Goal: Task Accomplishment & Management: Complete application form

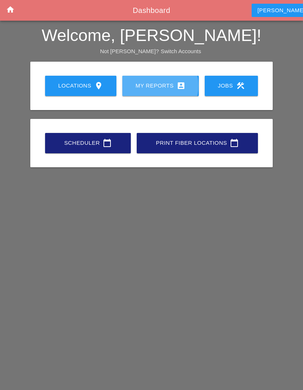
click at [163, 78] on link "My Reports account_box" at bounding box center [160, 86] width 77 height 20
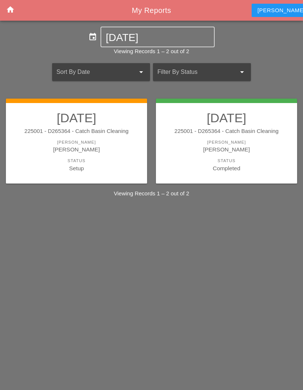
click at [112, 157] on link "[DATE] 225001 - D265364 - Catch Basin Cleaning [PERSON_NAME] [PERSON_NAME] Stat…" at bounding box center [76, 142] width 126 height 62
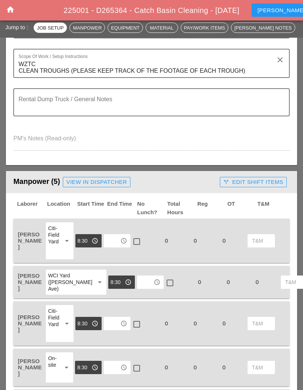
scroll to position [214, 0]
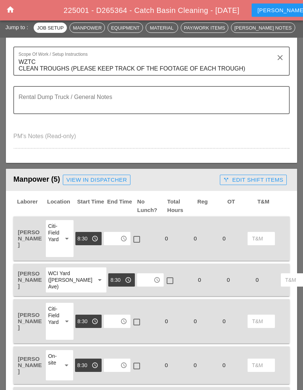
click at [139, 231] on div "check_box_outline_blank" at bounding box center [146, 239] width 29 height 38
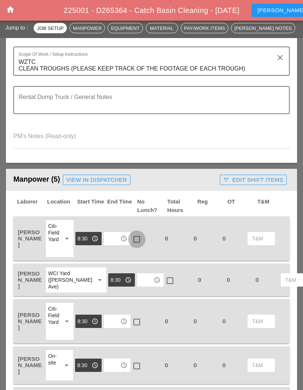
click at [134, 239] on div at bounding box center [136, 239] width 13 height 13
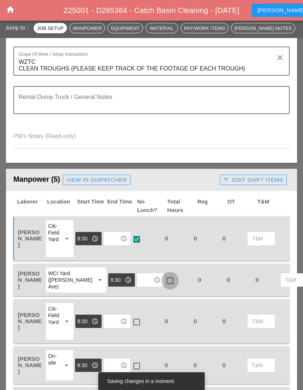
click at [164, 284] on div at bounding box center [170, 281] width 13 height 13
click at [135, 329] on div at bounding box center [136, 322] width 13 height 13
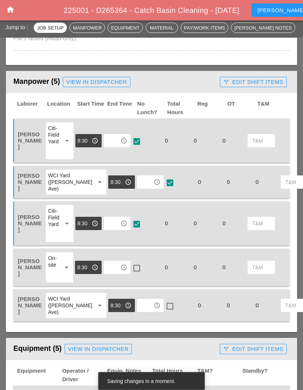
scroll to position [312, 0]
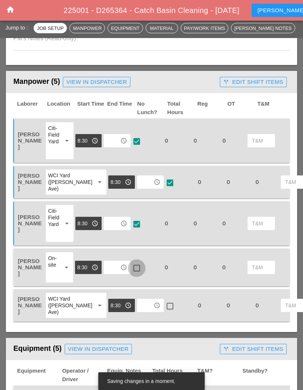
click at [135, 274] on div at bounding box center [136, 268] width 13 height 13
click at [164, 313] on div at bounding box center [170, 306] width 13 height 13
click at [112, 135] on input "text" at bounding box center [112, 141] width 12 height 12
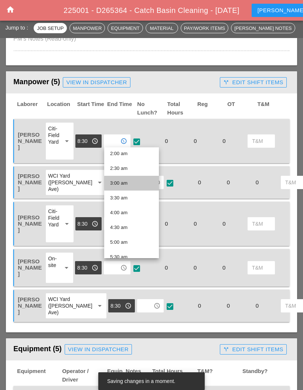
scroll to position [62, 0]
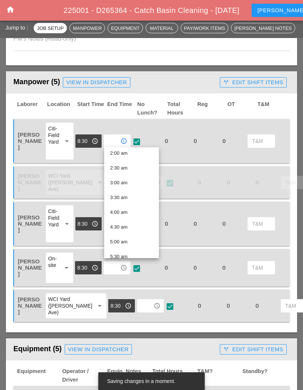
click at [127, 224] on div "4:30 am" at bounding box center [131, 227] width 43 height 9
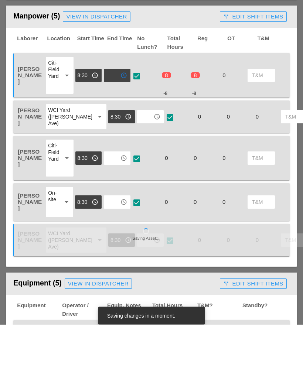
click at [115, 218] on input "text" at bounding box center [112, 224] width 12 height 12
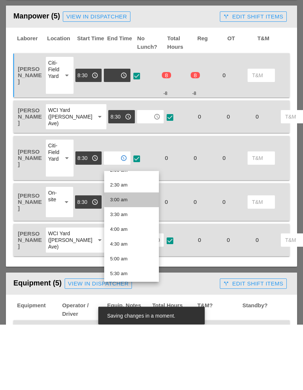
scroll to position [71, 0]
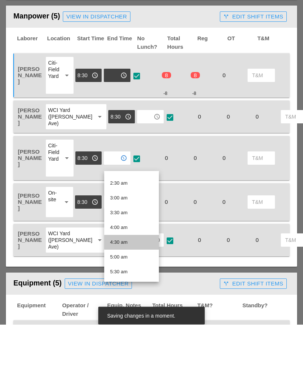
click at [129, 304] on div "4:30 am" at bounding box center [131, 308] width 43 height 9
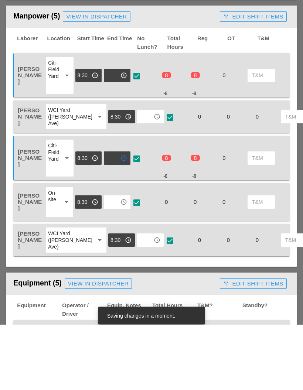
click at [118, 262] on input "text" at bounding box center [112, 268] width 12 height 12
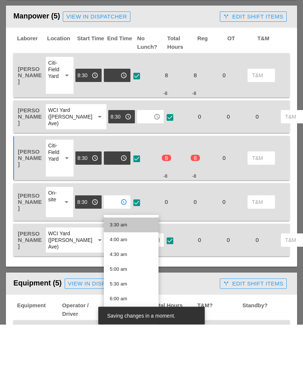
scroll to position [112, 0]
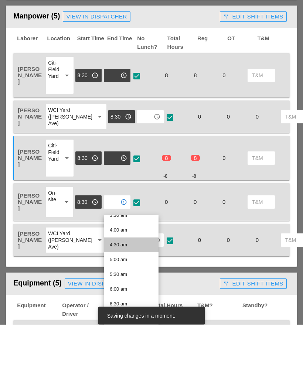
click at [133, 306] on div "4:30 am" at bounding box center [131, 310] width 43 height 9
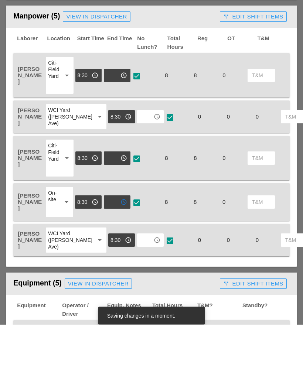
click at [139, 300] on input "text" at bounding box center [145, 306] width 12 height 12
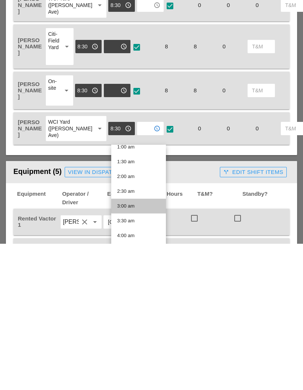
scroll to position [37, 0]
click at [133, 390] on div "4:30 am" at bounding box center [138, 396] width 43 height 9
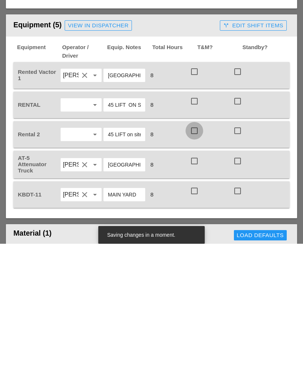
scroll to position [490, 0]
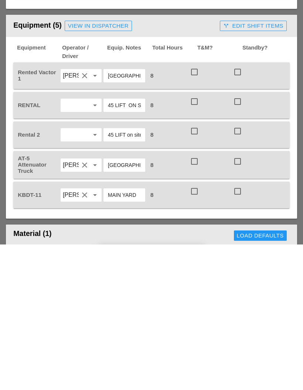
click at [101, 215] on div "[PERSON_NAME] clear arrow_drop_down" at bounding box center [81, 221] width 41 height 13
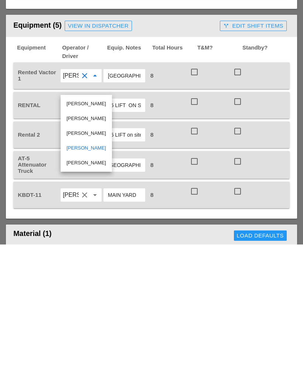
click at [173, 189] on span "Total Hours" at bounding box center [174, 197] width 45 height 17
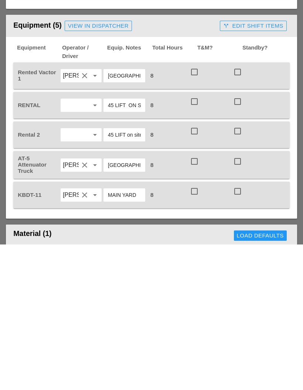
scroll to position [636, 0]
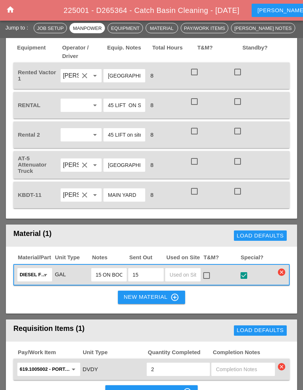
click at [88, 80] on icon "clear" at bounding box center [84, 75] width 9 height 9
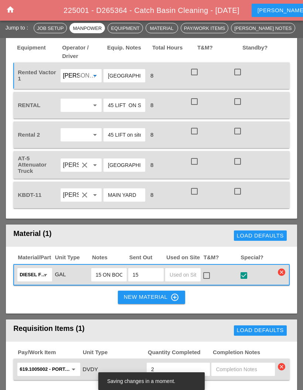
click at [177, 60] on span "Total Hours" at bounding box center [174, 52] width 45 height 17
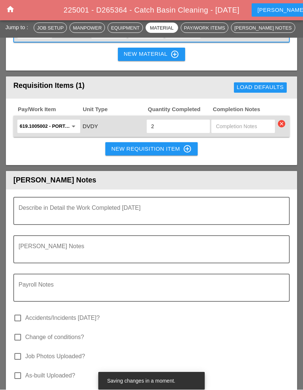
scroll to position [879, 0]
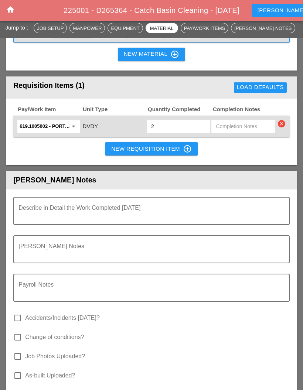
click at [162, 211] on div "Describe in Detail the Work Completed [DATE]" at bounding box center [148, 211] width 260 height 27
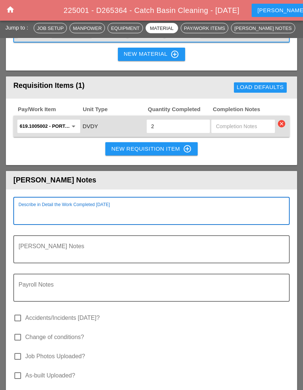
scroll to position [879, 0]
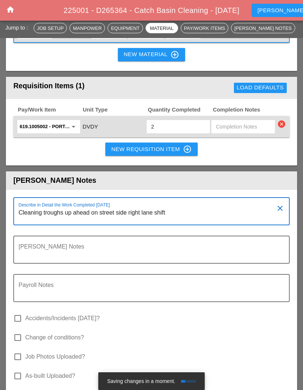
click at [153, 225] on textarea "Cleaning troughs up ahead on street side right lane shift" at bounding box center [148, 216] width 260 height 18
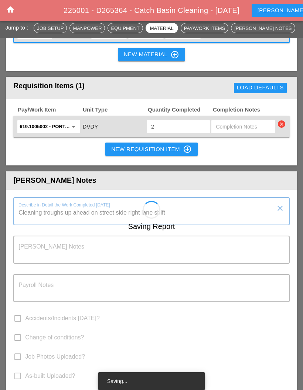
click at [190, 226] on div "Saving Report" at bounding box center [151, 322] width 291 height 242
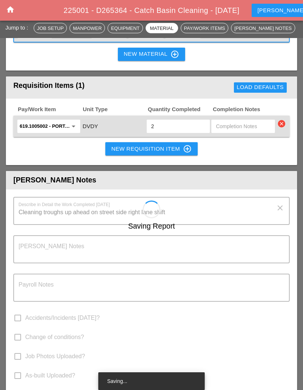
click at [197, 220] on div "Saving Report" at bounding box center [151, 322] width 291 height 242
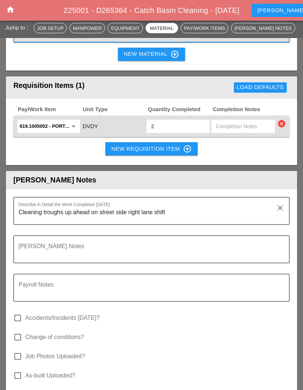
click at [200, 222] on textarea "Cleaning troughs up ahead on street side right lane shift" at bounding box center [148, 216] width 260 height 18
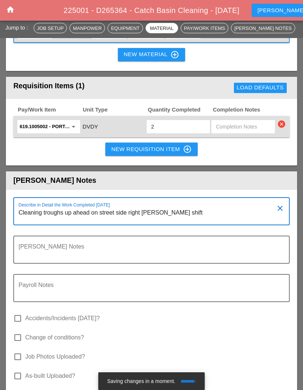
click at [156, 225] on textarea "Cleaning troughs up ahead on street side right [PERSON_NAME] shift" at bounding box center [148, 216] width 260 height 18
click at [209, 223] on textarea "Cleaning troughs up ahead on street side right lane, lane shift" at bounding box center [148, 216] width 260 height 18
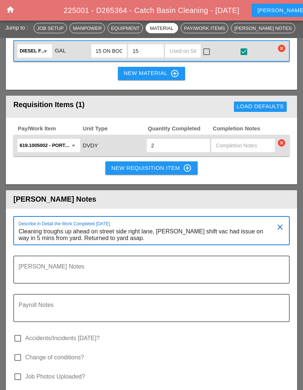
scroll to position [858, 0]
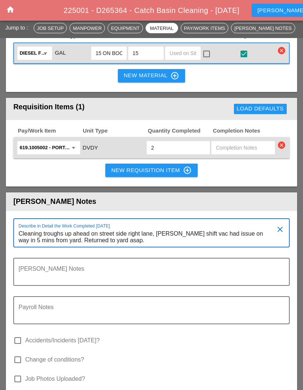
type textarea "Cleaning troughs up ahead on street side right lane, [PERSON_NAME] shift vac ha…"
click at [171, 175] on div "New Requisition Item control_point" at bounding box center [151, 170] width 81 height 9
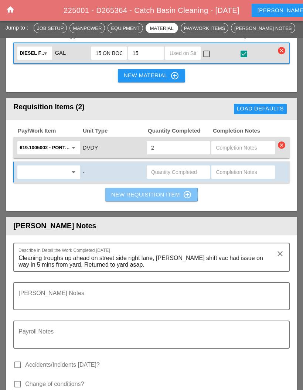
scroll to position [858, 0]
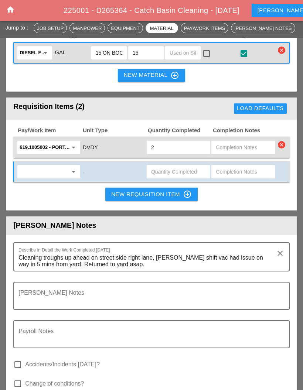
click at [52, 178] on input "text" at bounding box center [44, 172] width 48 height 12
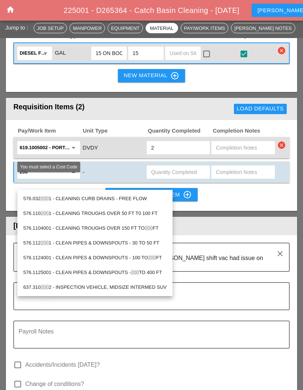
type input "2001"
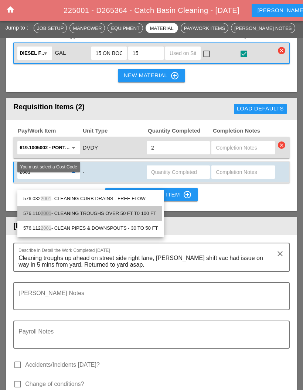
click at [138, 210] on div "576.110 2001 - CLEANING TROUGHS OVER 50 FT T0 100 FT" at bounding box center [90, 213] width 135 height 9
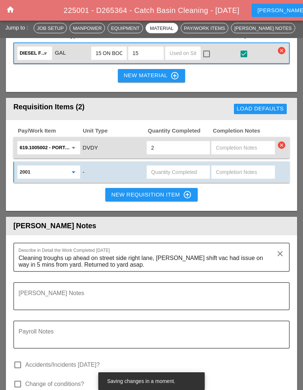
click at [232, 178] on input "text" at bounding box center [243, 172] width 54 height 12
type input "50-100"
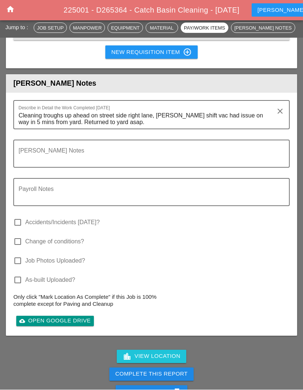
scroll to position [1000, 0]
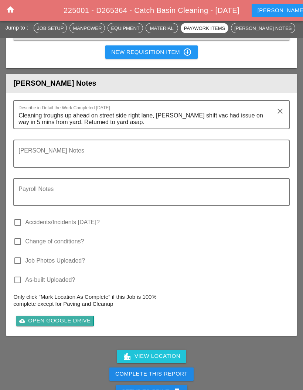
click at [49, 325] on div "cloud_upload Open Google Drive" at bounding box center [54, 321] width 71 height 9
